Goal: Task Accomplishment & Management: Manage account settings

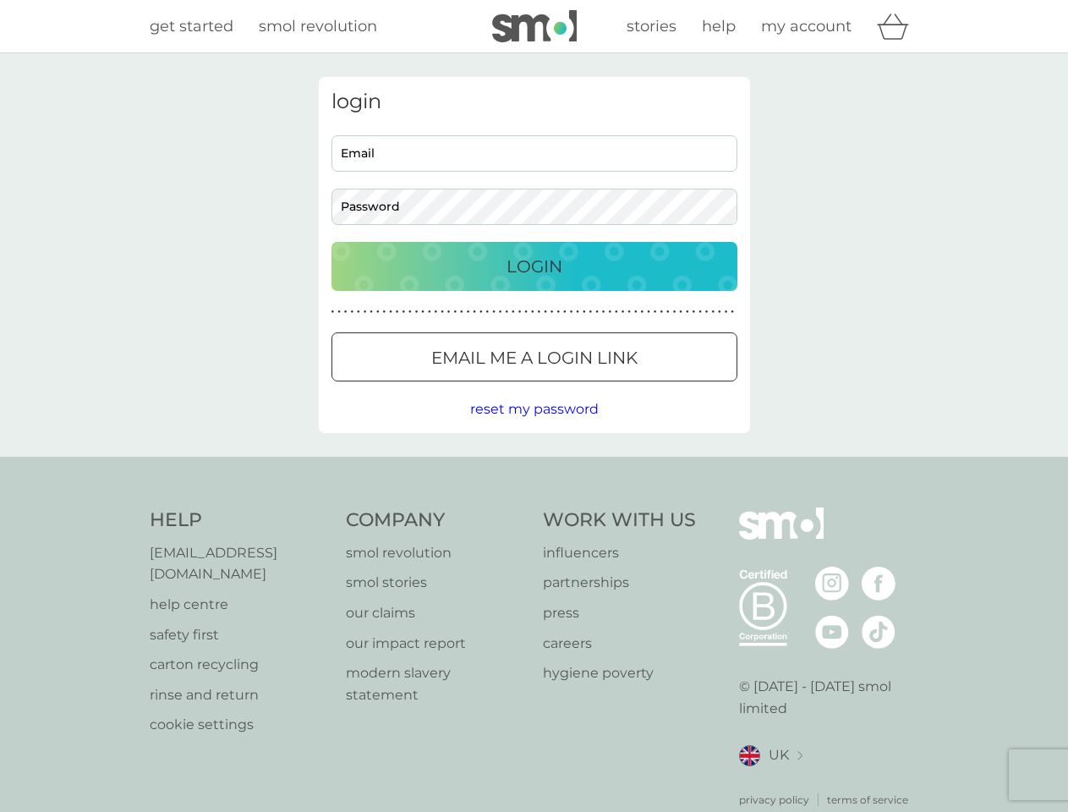
click at [898, 26] on icon "basket" at bounding box center [893, 27] width 32 height 26
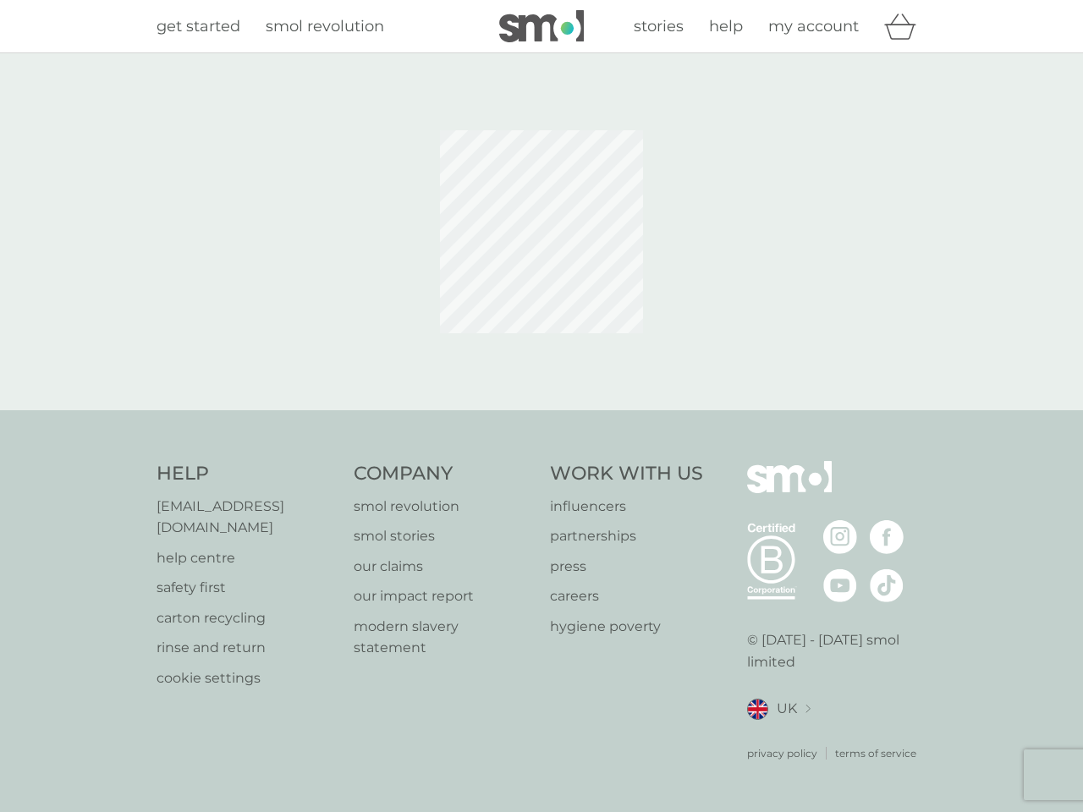
click at [535, 357] on div at bounding box center [541, 232] width 457 height 310
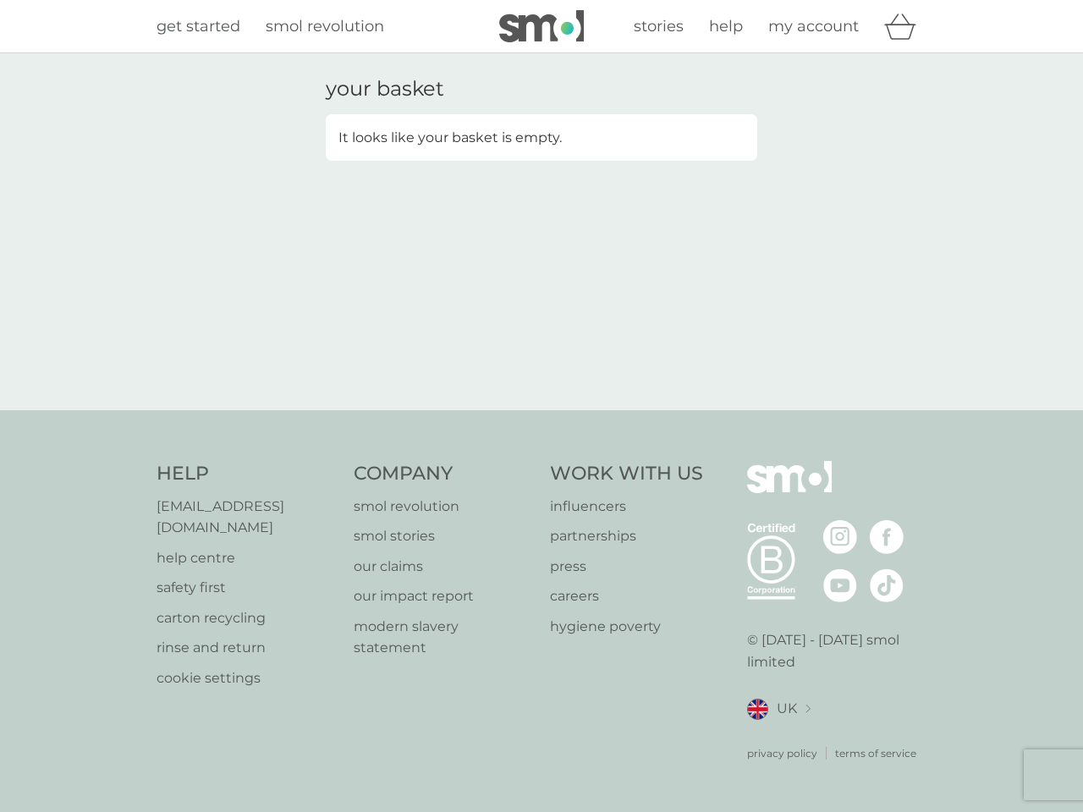
click at [534, 409] on div "your basket It looks like your basket is empty." at bounding box center [541, 231] width 1083 height 357
click at [771, 734] on div "privacy policy terms of service" at bounding box center [837, 740] width 180 height 41
